Goal: Task Accomplishment & Management: Manage account settings

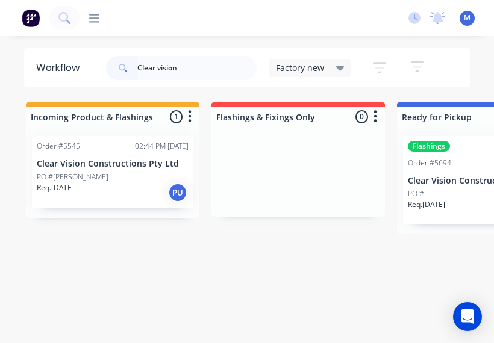
type input "Clear vision"
click at [76, 172] on p "PO #[PERSON_NAME]" at bounding box center [73, 177] width 72 height 11
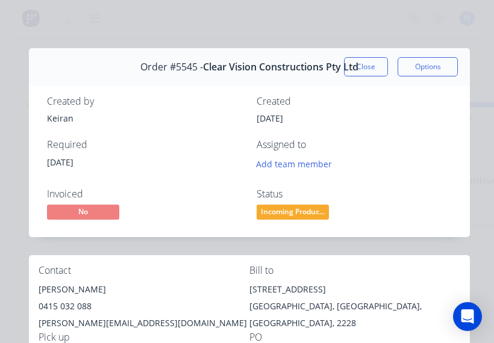
click at [371, 63] on button "Close" at bounding box center [366, 66] width 44 height 19
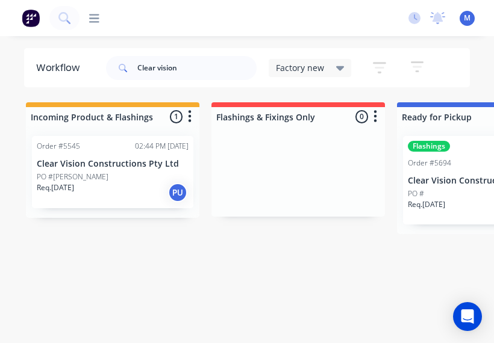
click at [453, 156] on div "Flashings Order #5694 01:11 PM 03/09/25 Clear Vision Constructions Pty Ltd PO #…" at bounding box center [483, 180] width 161 height 88
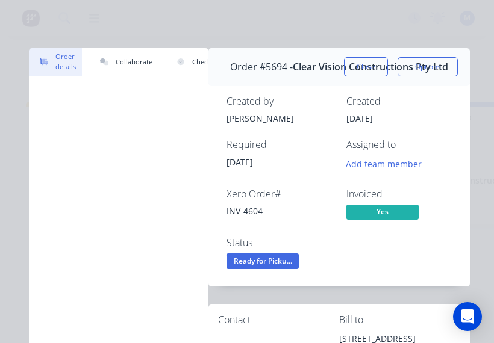
click at [376, 57] on button "Close" at bounding box center [366, 66] width 44 height 19
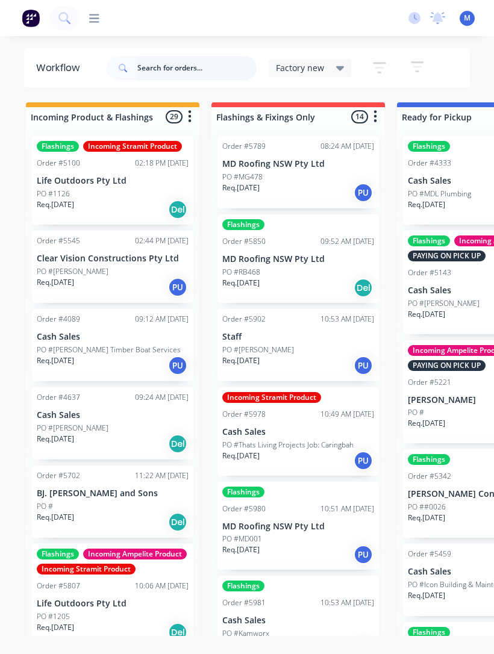
click at [170, 71] on input "text" at bounding box center [196, 68] width 119 height 24
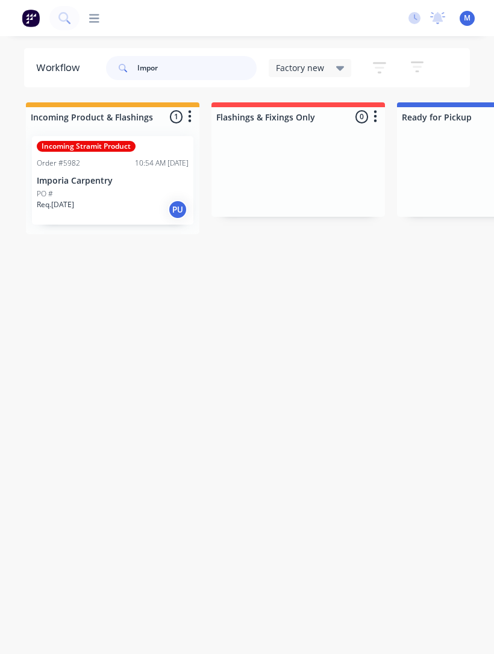
type input "Impor"
click at [110, 173] on div "Incoming Stramit Product Order #5982 10:54 AM 22/09/25 Imporia Carpentry PO # R…" at bounding box center [112, 180] width 161 height 88
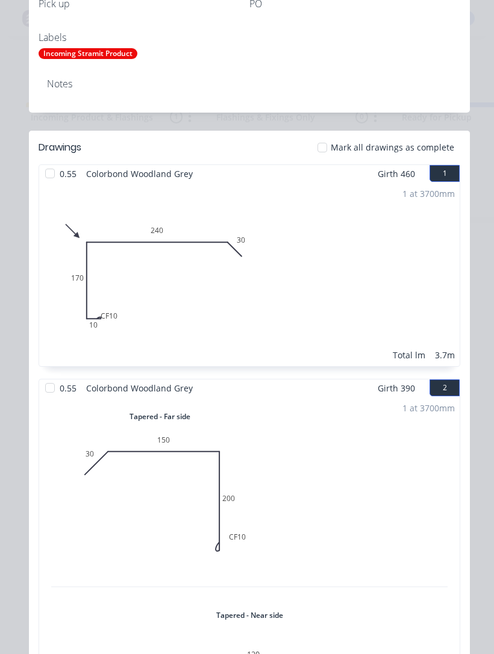
scroll to position [329, 0]
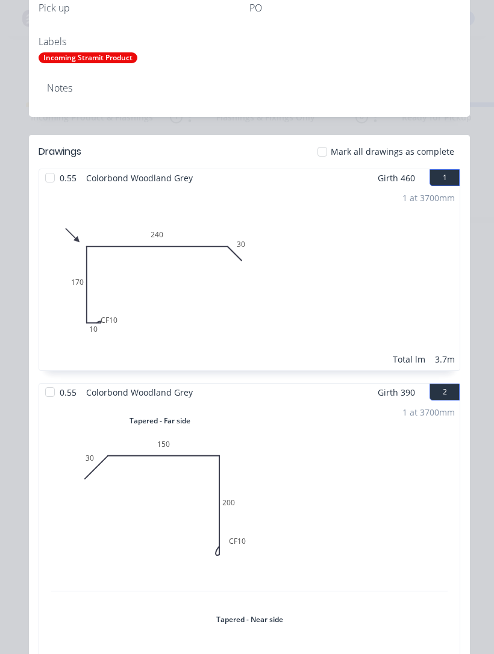
click at [325, 150] on div at bounding box center [322, 152] width 24 height 24
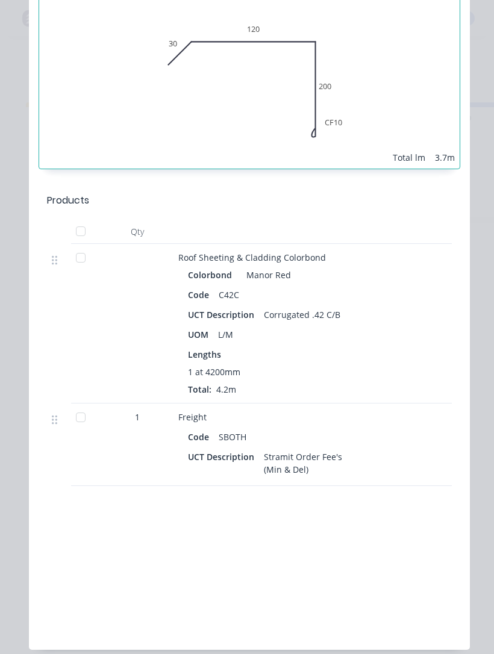
scroll to position [959, 0]
click at [90, 424] on div at bounding box center [81, 416] width 24 height 24
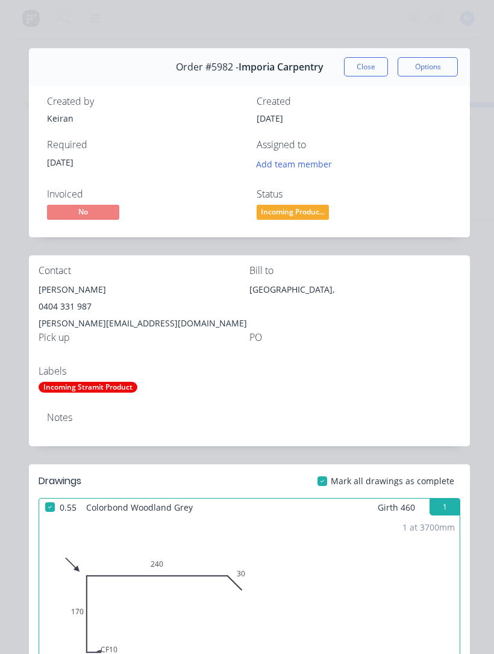
scroll to position [-1, 0]
click at [370, 62] on button "Close" at bounding box center [366, 66] width 44 height 19
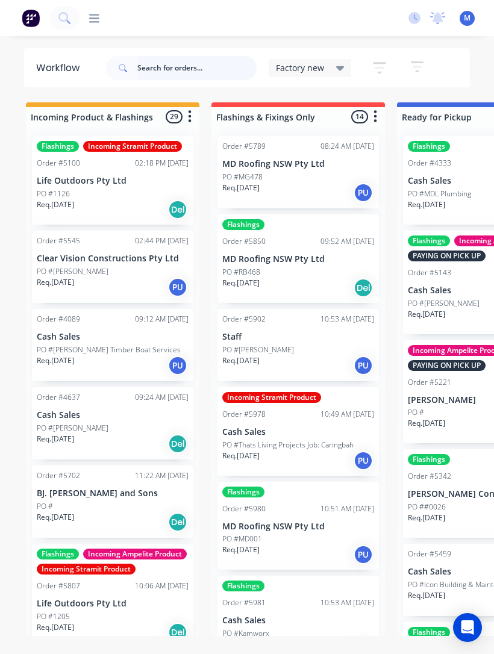
click at [202, 58] on input "text" at bounding box center [196, 68] width 119 height 24
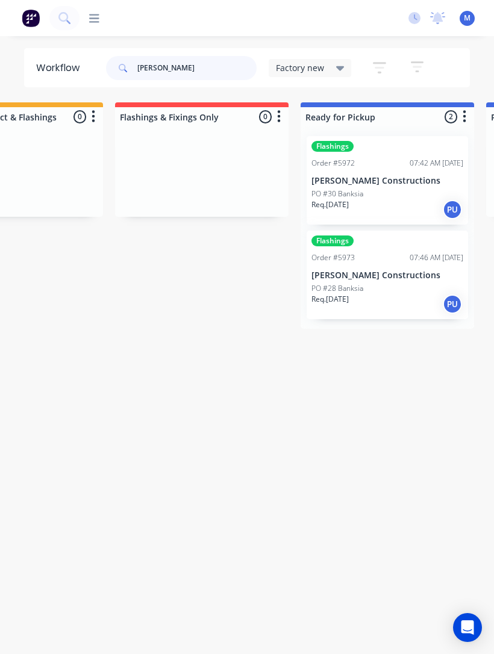
scroll to position [0, 105]
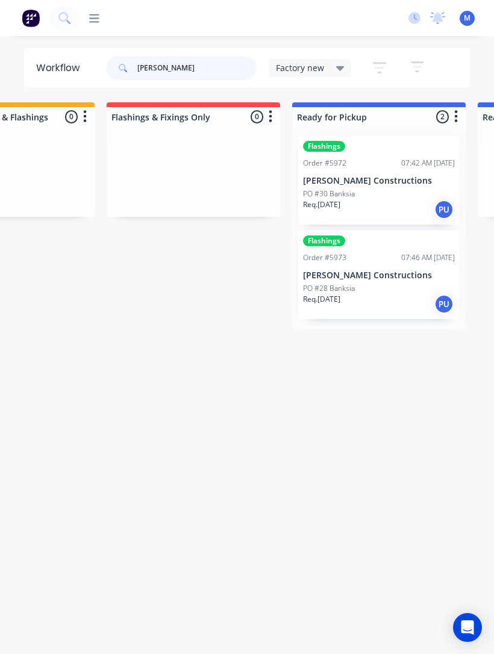
type input "Trent"
click at [379, 187] on div "Flashings Order #5972 07:42 AM 22/09/25 Cuthill Constructions PO #30 Banksia Re…" at bounding box center [378, 180] width 161 height 88
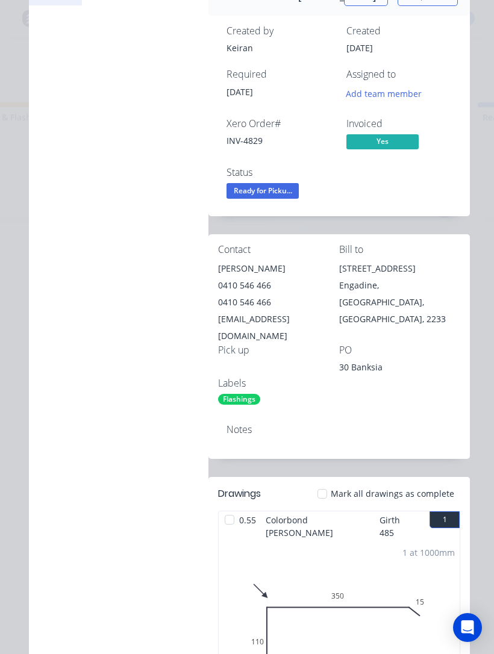
scroll to position [70, 0]
click at [290, 196] on span "Ready for Picku..." at bounding box center [262, 190] width 72 height 15
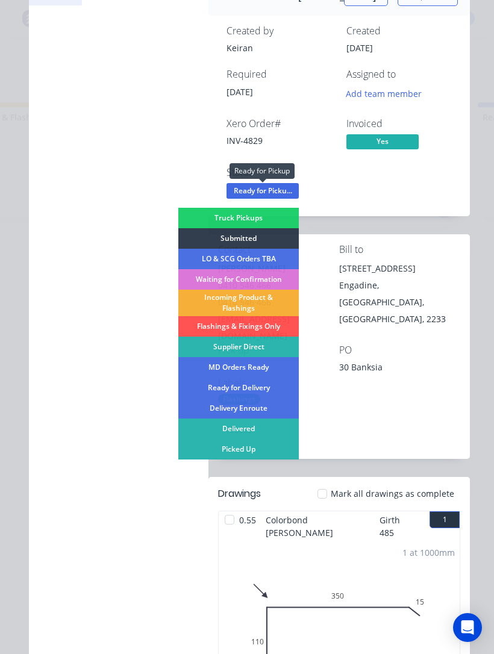
click at [255, 454] on div "Picked Up" at bounding box center [238, 449] width 120 height 20
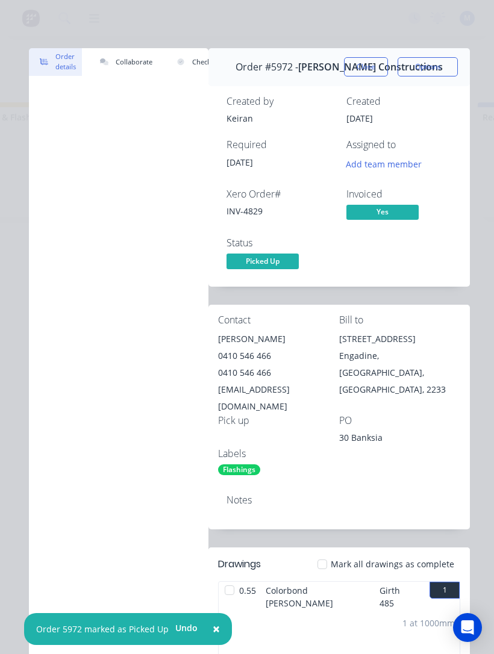
scroll to position [0, 0]
click at [370, 57] on button "Close" at bounding box center [366, 66] width 44 height 19
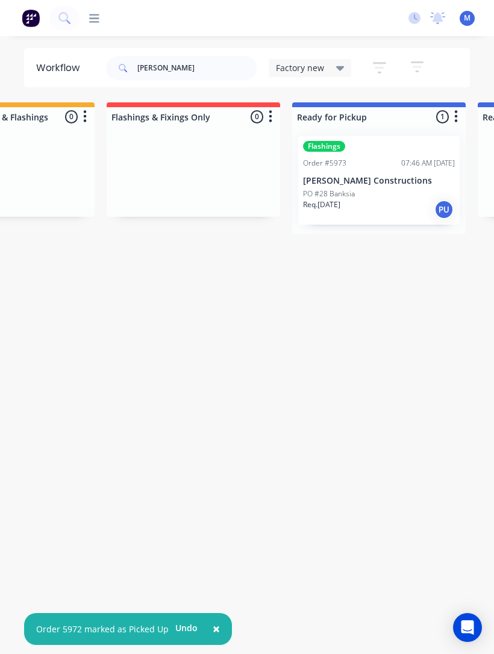
click at [391, 188] on div "PO #28 Banksia" at bounding box center [379, 193] width 152 height 11
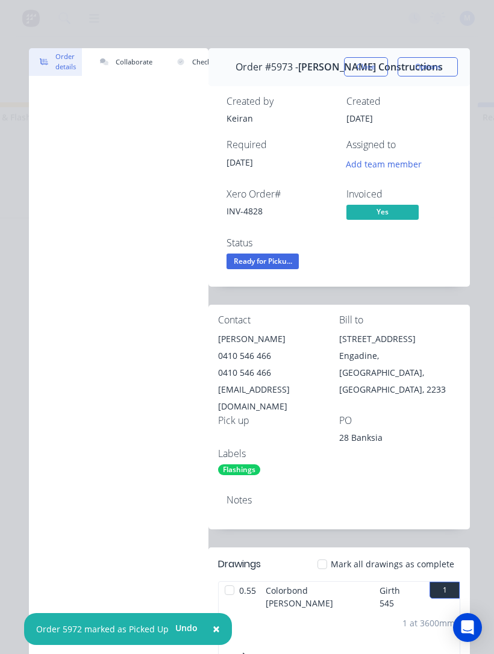
click at [287, 260] on span "Ready for Picku..." at bounding box center [262, 260] width 72 height 15
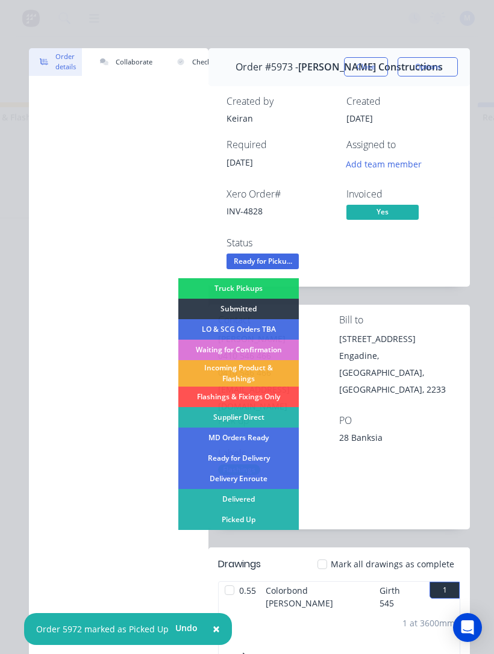
click at [274, 516] on div "Picked Up" at bounding box center [238, 519] width 120 height 20
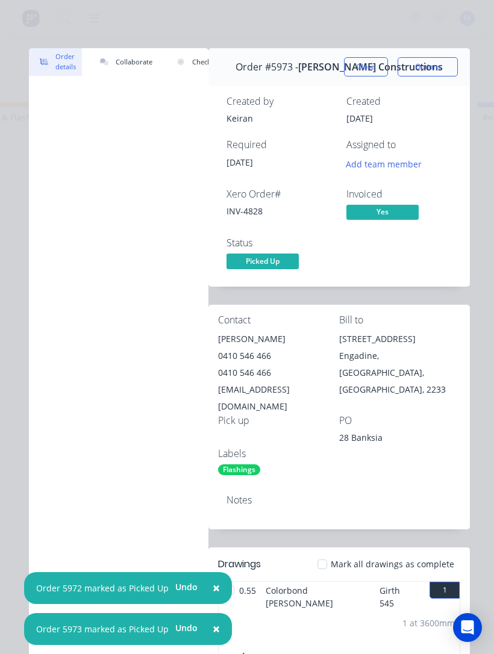
click at [371, 64] on button "Close" at bounding box center [366, 66] width 44 height 19
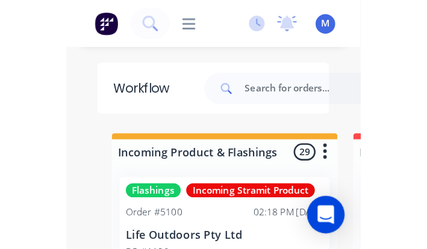
scroll to position [0, 6]
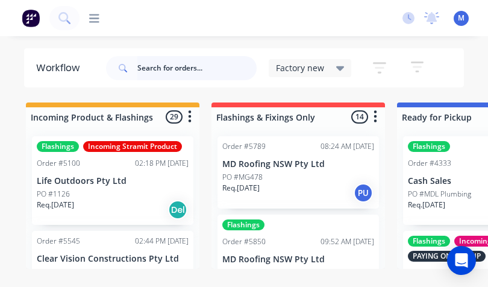
click at [229, 66] on input "text" at bounding box center [196, 68] width 119 height 24
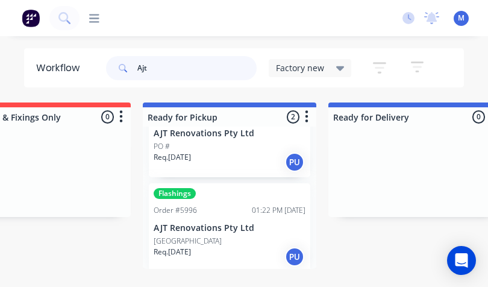
scroll to position [46, 0]
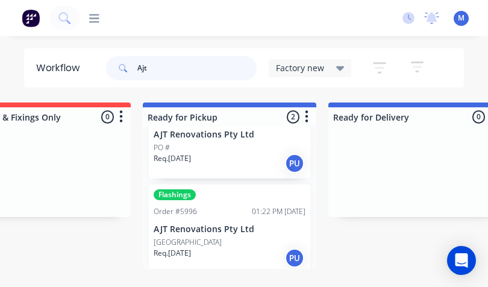
type input "Ajt"
click at [225, 228] on p "AJT Renovations Pty Ltd" at bounding box center [229, 229] width 152 height 10
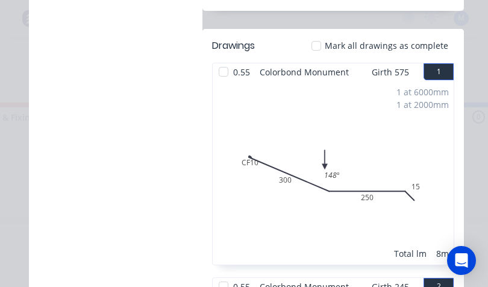
scroll to position [482, 0]
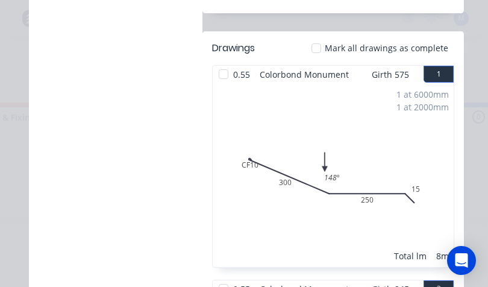
click at [328, 51] on div at bounding box center [316, 48] width 24 height 24
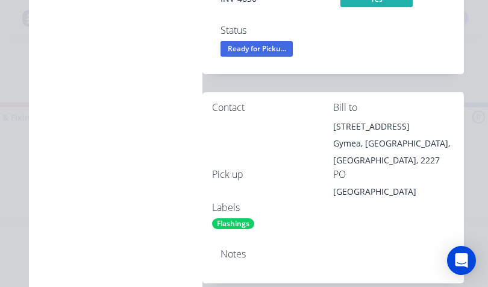
scroll to position [209, 0]
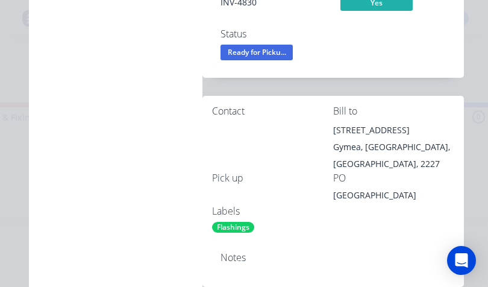
click at [273, 48] on span "Ready for Picku..." at bounding box center [256, 52] width 72 height 15
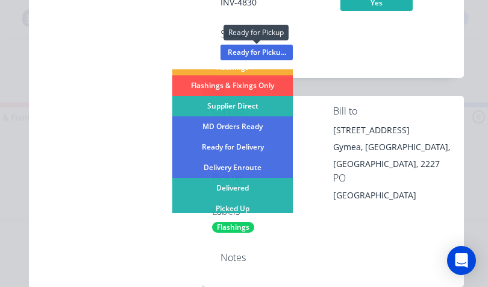
scroll to position [102, 0]
click at [251, 211] on div "Picked Up" at bounding box center [232, 209] width 120 height 20
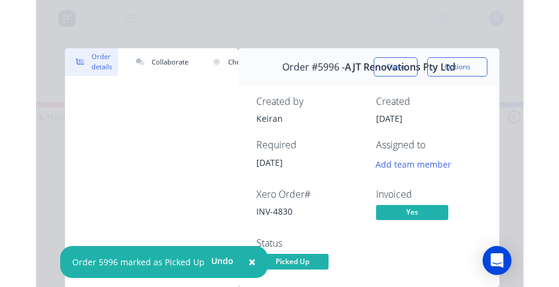
scroll to position [0, 0]
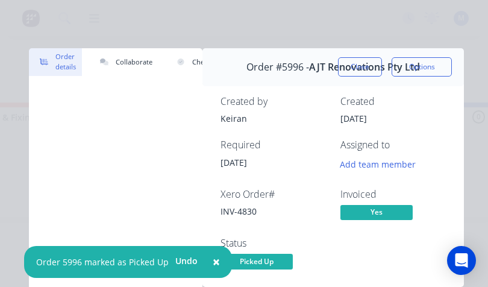
click at [361, 58] on button "Close" at bounding box center [360, 66] width 44 height 19
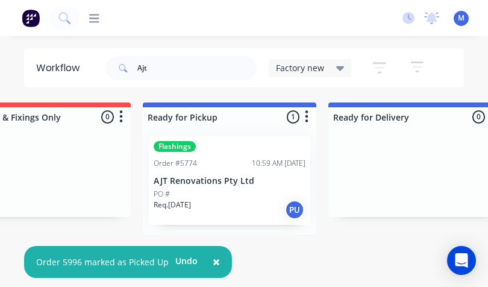
click at [266, 164] on div "10:59 AM [DATE]" at bounding box center [279, 163] width 54 height 11
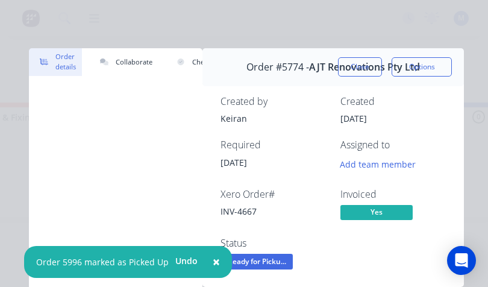
click at [360, 57] on button "Close" at bounding box center [360, 66] width 44 height 19
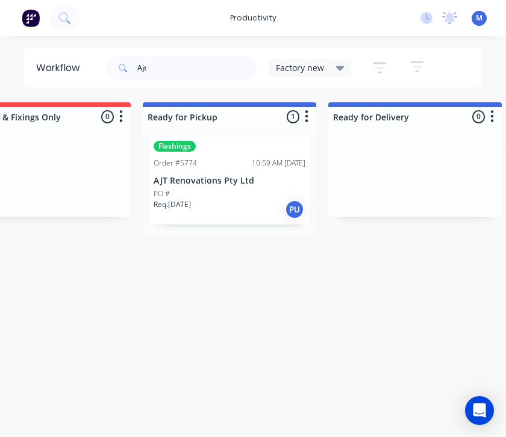
click at [72, 249] on div "Workflow Ajt Factory new Save new view None edit Factory new (Default) edit Fac…" at bounding box center [253, 242] width 506 height 389
